Goal: Information Seeking & Learning: Learn about a topic

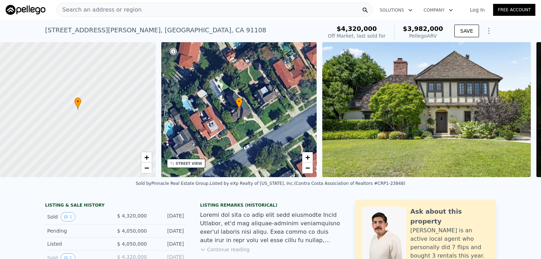
scroll to position [32, 0]
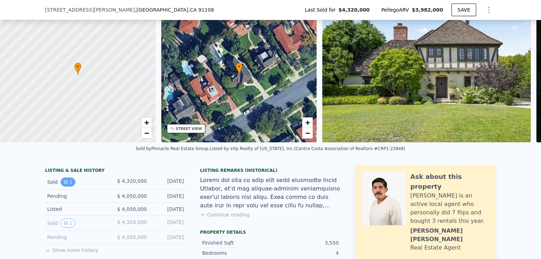
click at [64, 184] on icon "View historical data" at bounding box center [66, 182] width 4 height 4
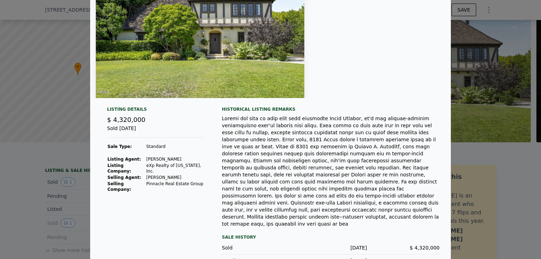
scroll to position [73, 0]
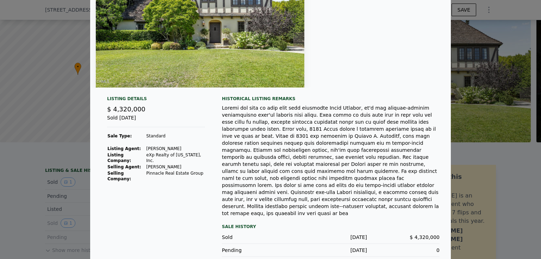
click at [354, 247] on div "[DATE]" at bounding box center [330, 250] width 72 height 7
click at [347, 257] on div "Price Change [DATE] $ 4,050,000" at bounding box center [330, 263] width 217 height 13
click at [348, 257] on div "Price Change [DATE] $ 4,050,000" at bounding box center [330, 263] width 217 height 13
click at [23, 179] on div at bounding box center [270, 129] width 541 height 259
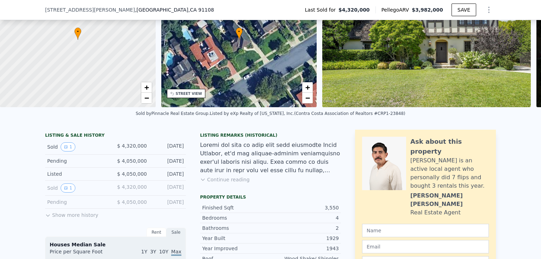
scroll to position [103, 0]
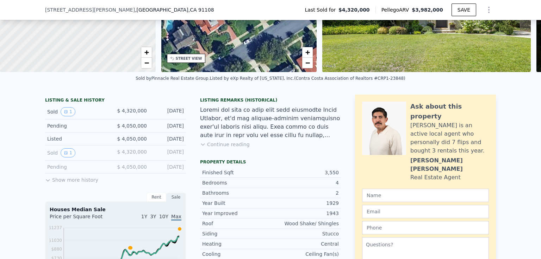
click at [67, 184] on button "Show more history" at bounding box center [71, 179] width 53 height 10
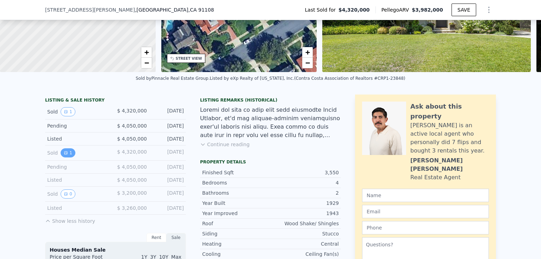
click at [64, 154] on icon "View historical data" at bounding box center [65, 153] width 3 height 3
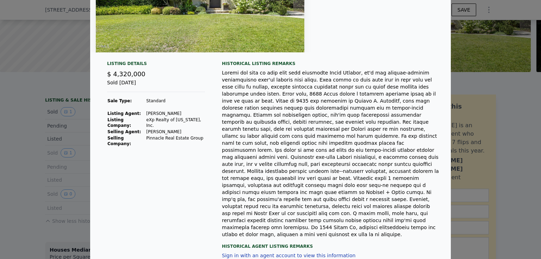
scroll to position [0, 0]
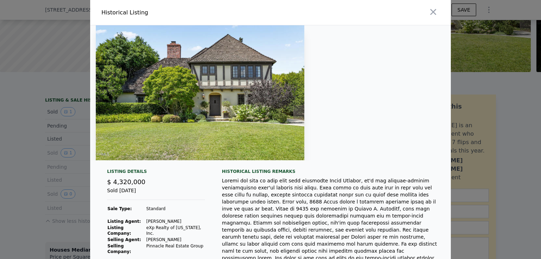
click at [21, 155] on div at bounding box center [270, 129] width 541 height 259
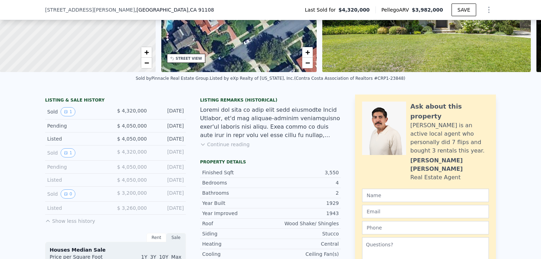
click at [210, 148] on button "Continue reading" at bounding box center [225, 144] width 50 height 7
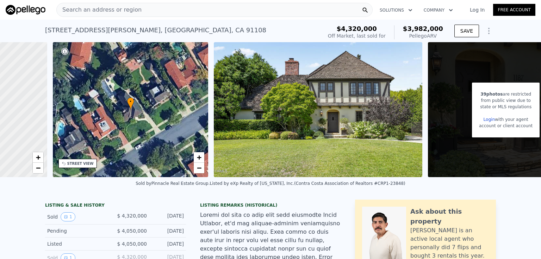
scroll to position [0, 162]
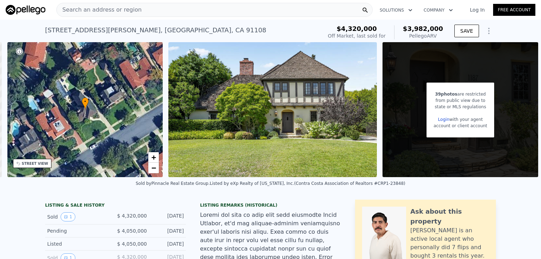
click at [442, 95] on span "39 photos" at bounding box center [446, 94] width 22 height 5
click at [485, 30] on icon "Show Options" at bounding box center [488, 31] width 8 height 8
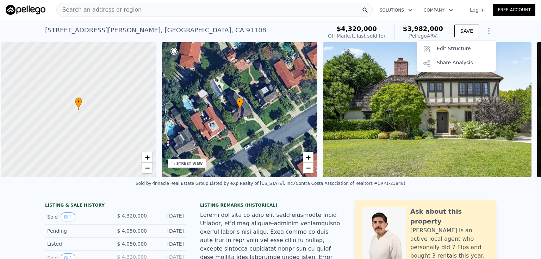
scroll to position [0, 3]
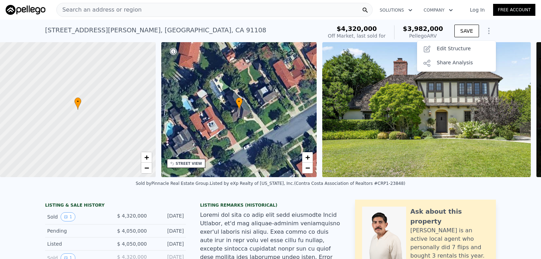
click at [136, 12] on div "Search an address or region" at bounding box center [214, 10] width 316 height 14
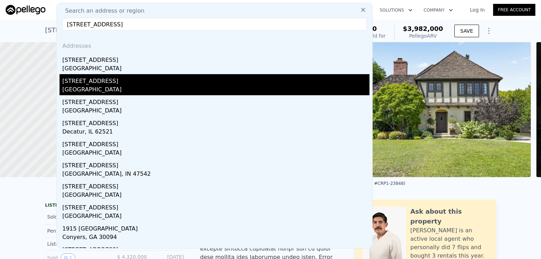
type input "[STREET_ADDRESS]"
click at [94, 81] on div "[STREET_ADDRESS]" at bounding box center [215, 79] width 307 height 11
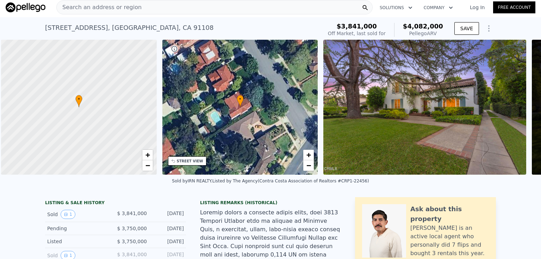
scroll to position [0, 3]
